Goal: Task Accomplishment & Management: Use online tool/utility

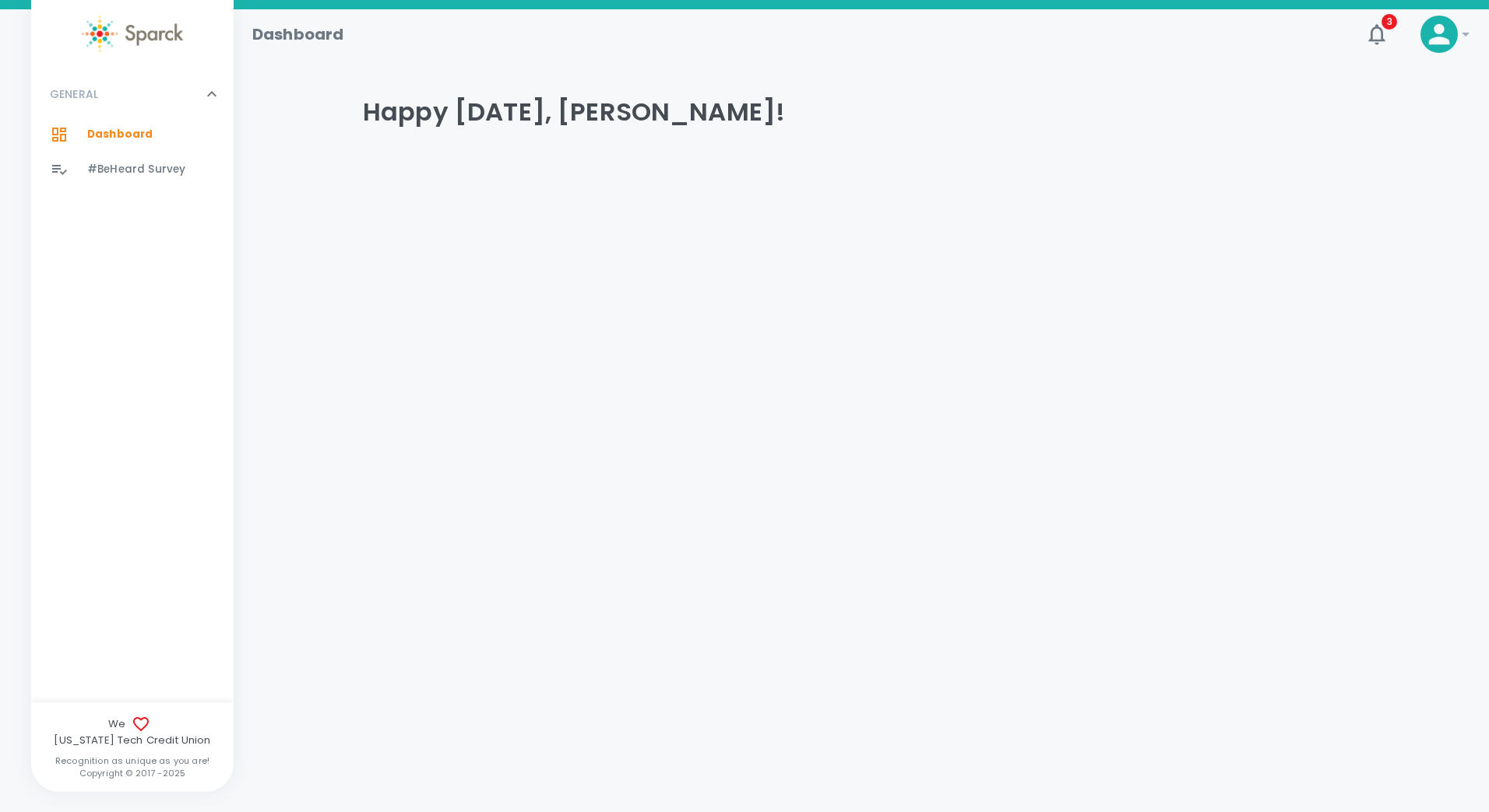
click at [131, 141] on span "Dashboard" at bounding box center [120, 135] width 66 height 15
click at [139, 168] on span "#BeHeard Survey" at bounding box center [136, 169] width 98 height 15
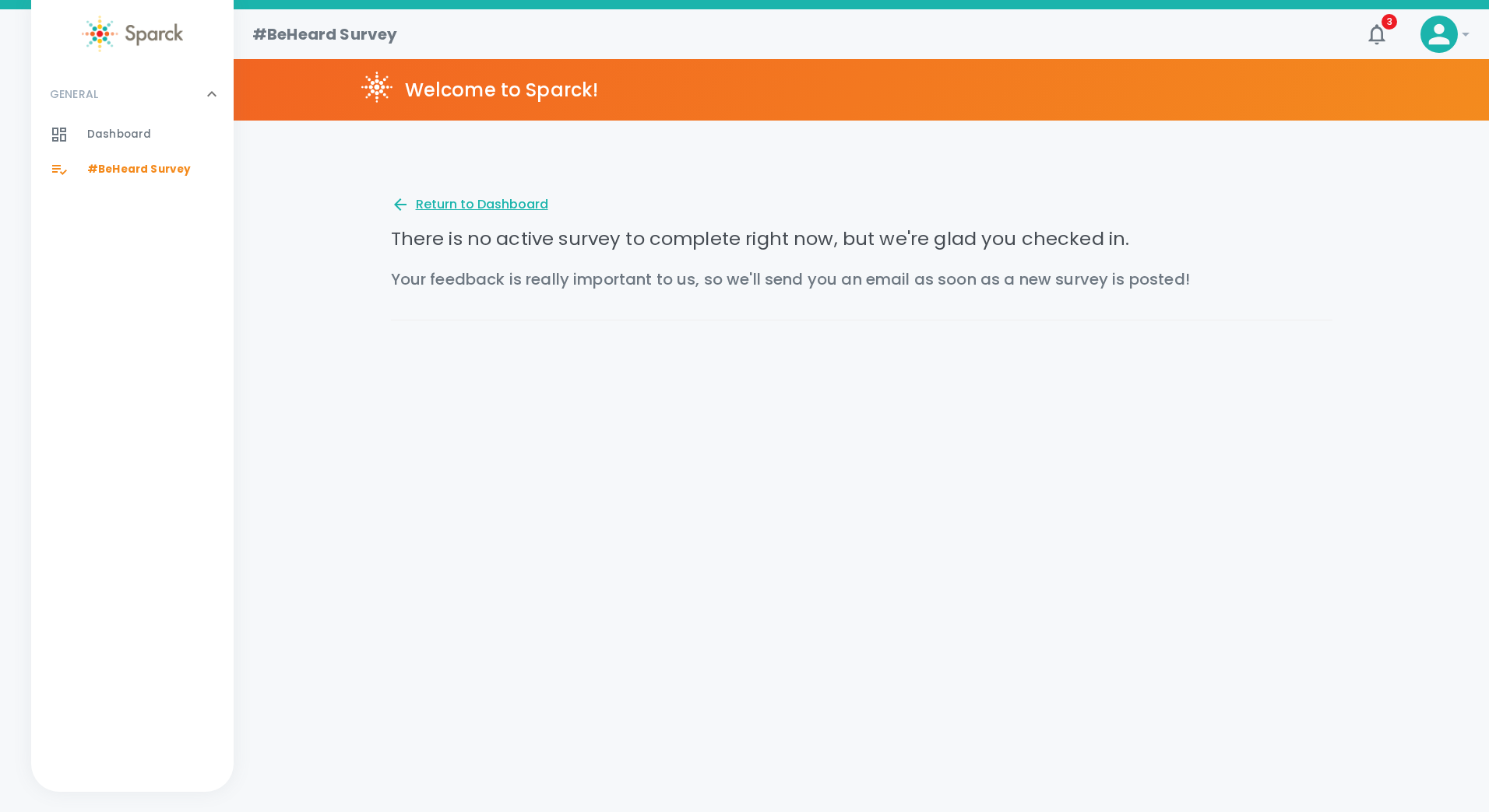
click at [502, 207] on div "Return to Dashboard" at bounding box center [469, 205] width 158 height 19
